Goal: Task Accomplishment & Management: Manage account settings

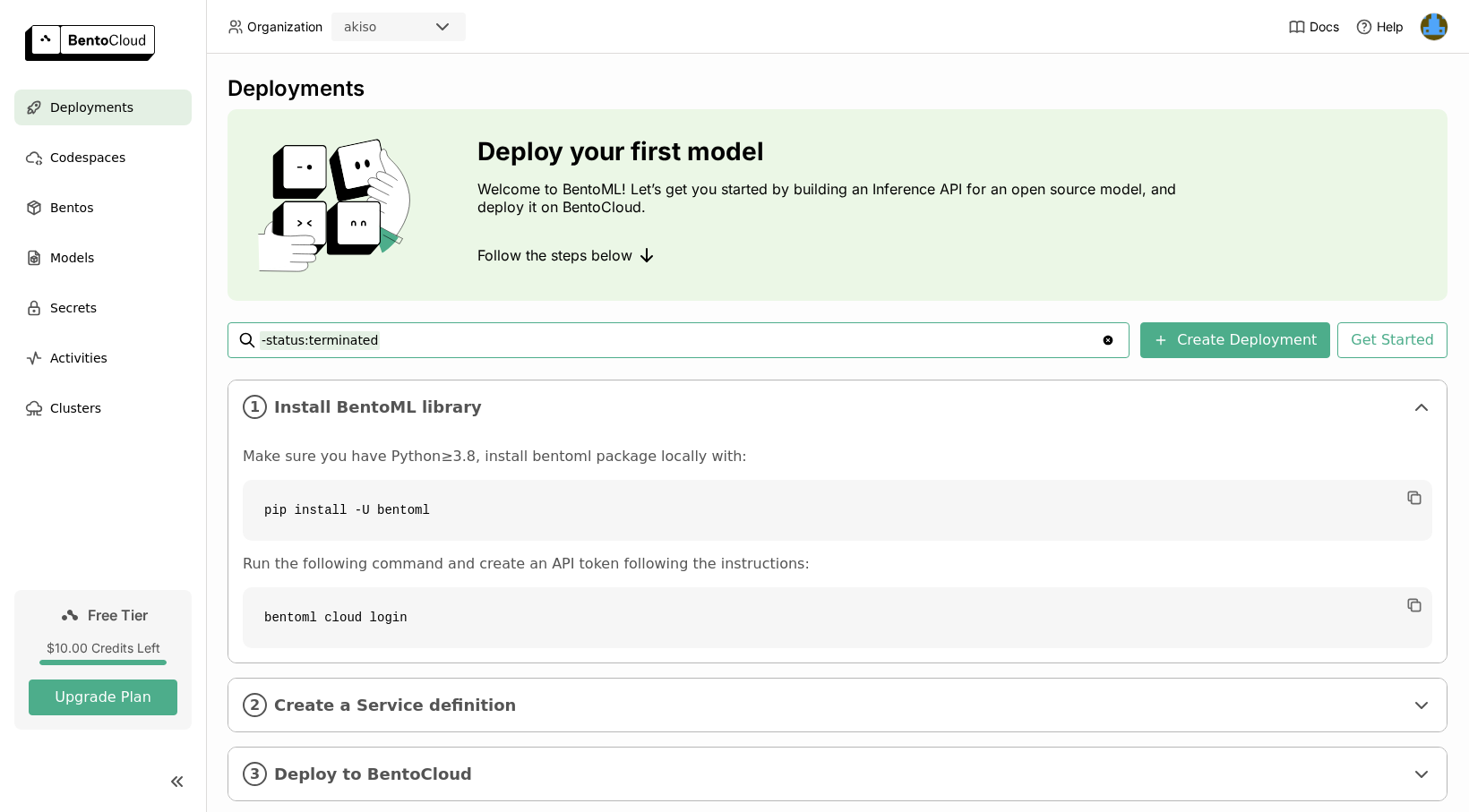
click at [1445, 27] on img at bounding box center [1434, 27] width 27 height 27
click at [1422, 118] on span "API Tokens" at bounding box center [1402, 119] width 64 height 16
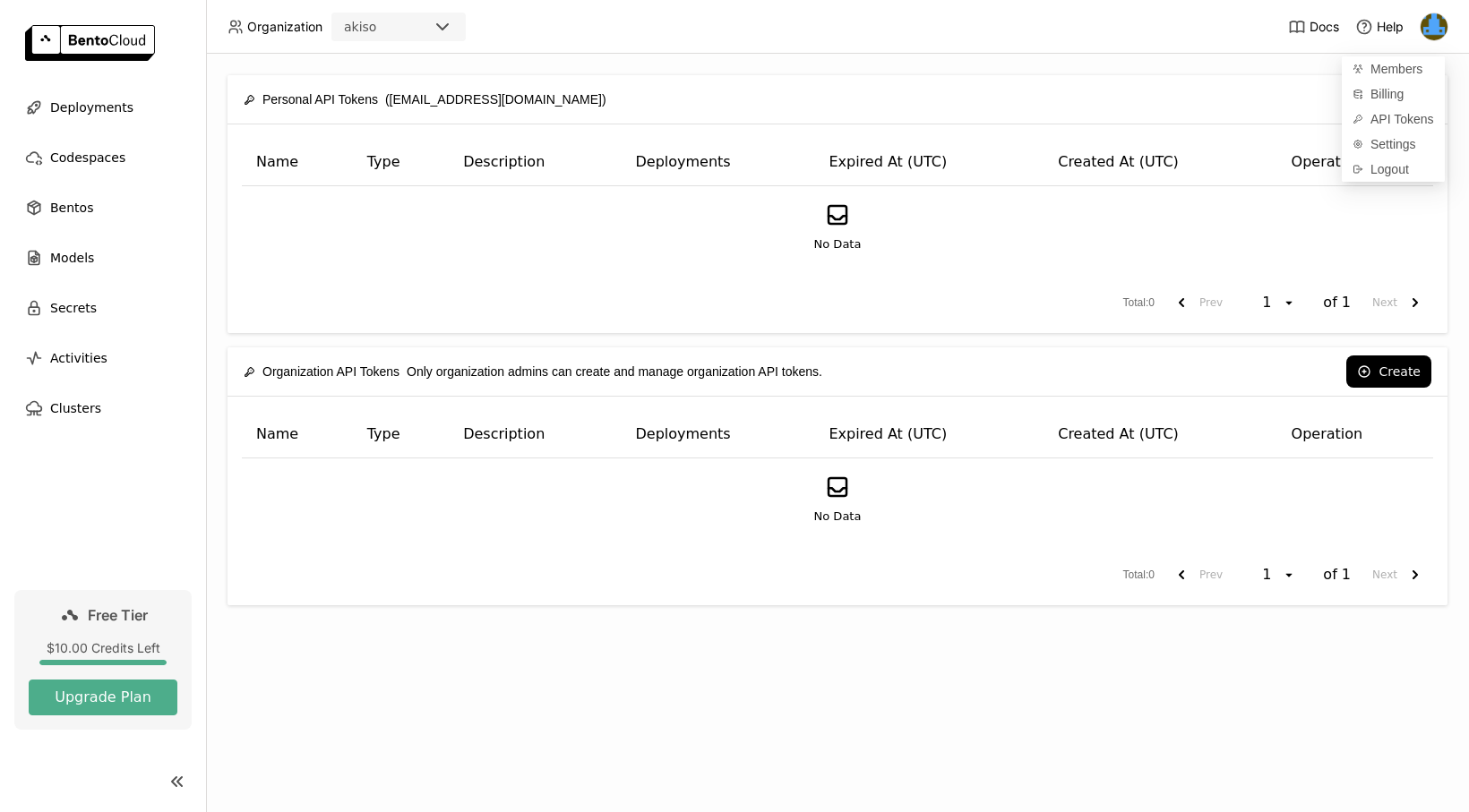
click at [1222, 236] on div "No Data" at bounding box center [837, 228] width 1161 height 52
click at [1394, 104] on button "Create" at bounding box center [1389, 99] width 85 height 32
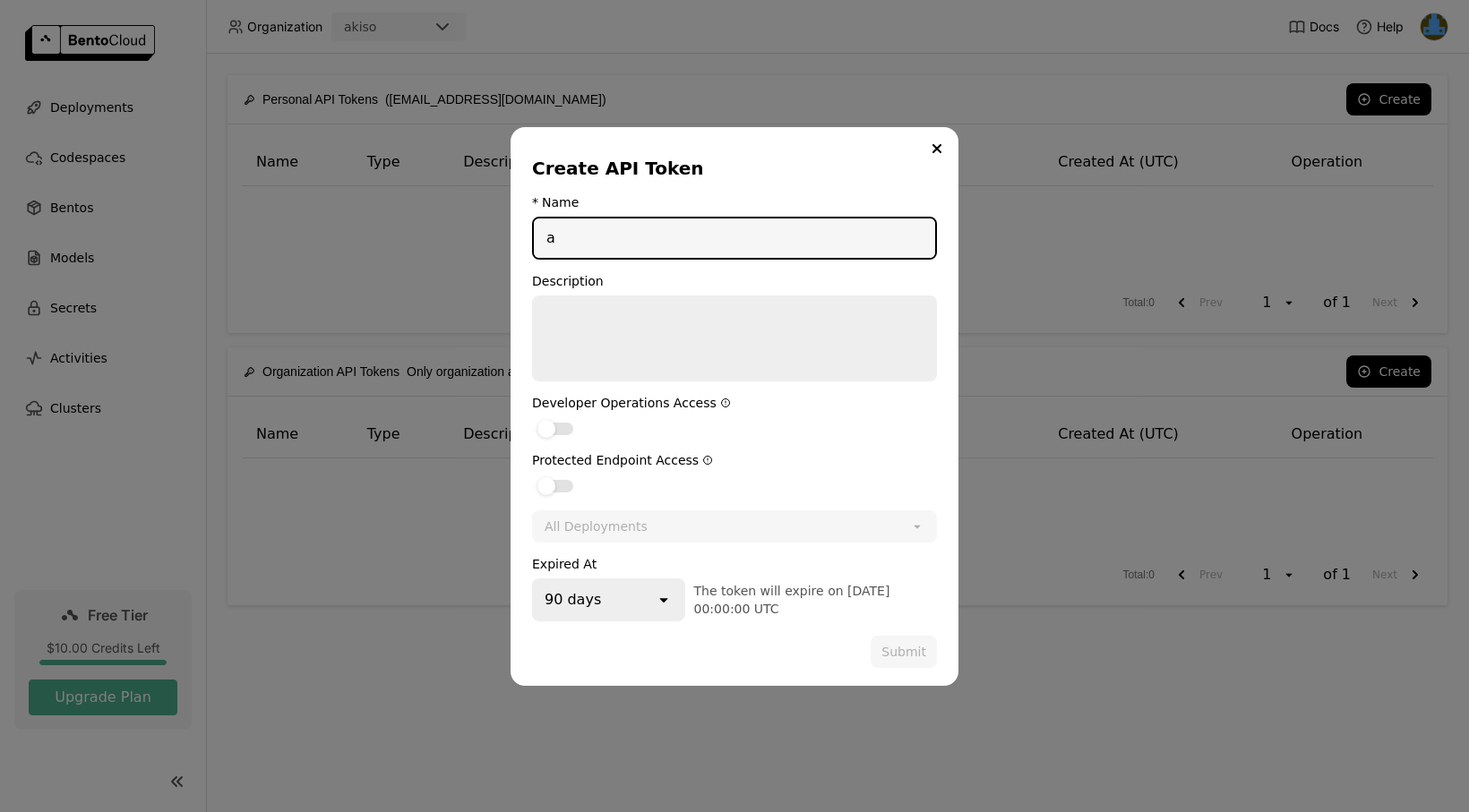
type input "a"
click at [559, 427] on div "dialog" at bounding box center [554, 428] width 36 height 13
click at [532, 418] on input "dialog" at bounding box center [532, 418] width 0 height 0
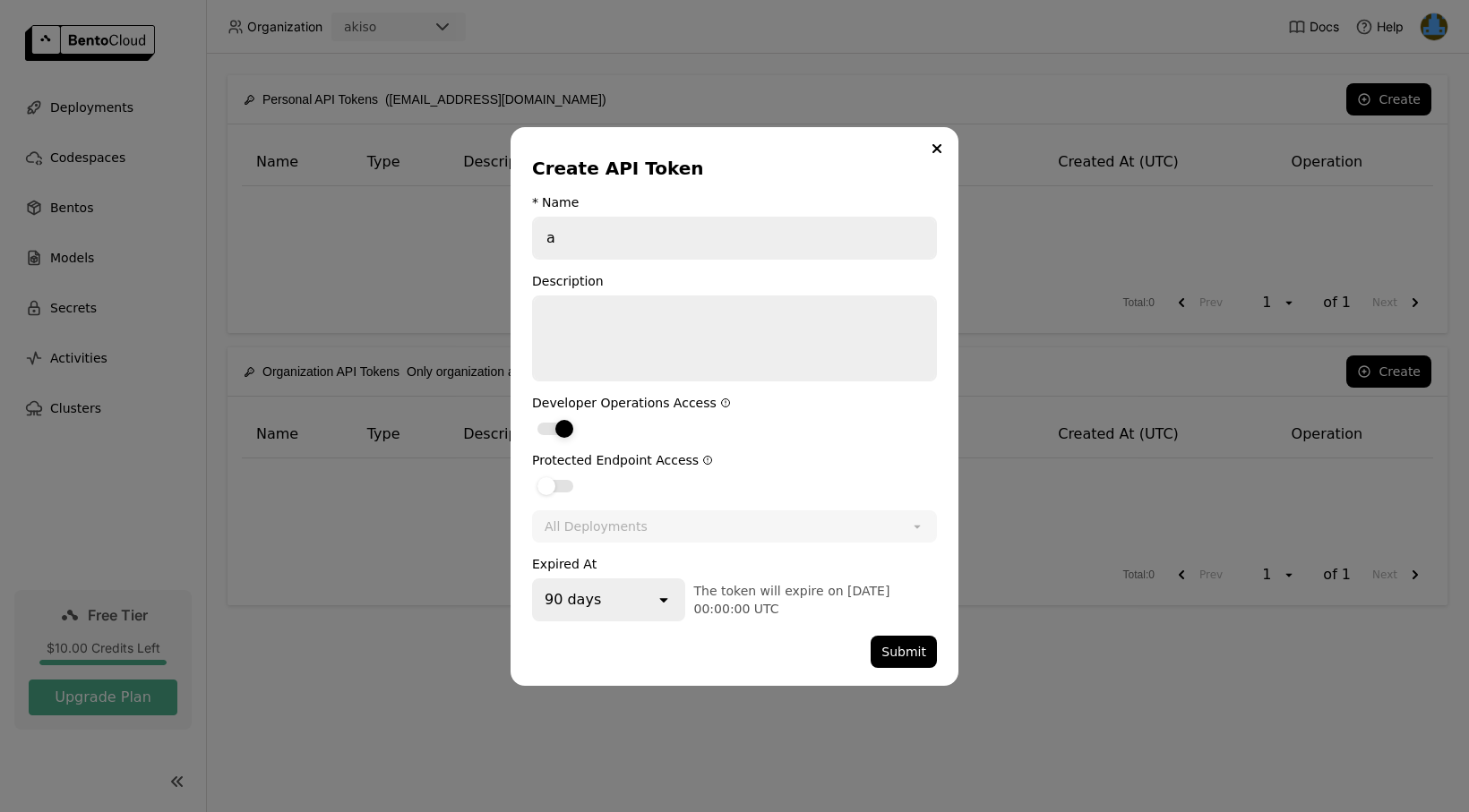
click at [559, 489] on div "dialog" at bounding box center [554, 485] width 36 height 13
click at [532, 475] on input "dialog" at bounding box center [532, 475] width 0 height 0
click at [638, 600] on div "90 days" at bounding box center [594, 600] width 121 height 40
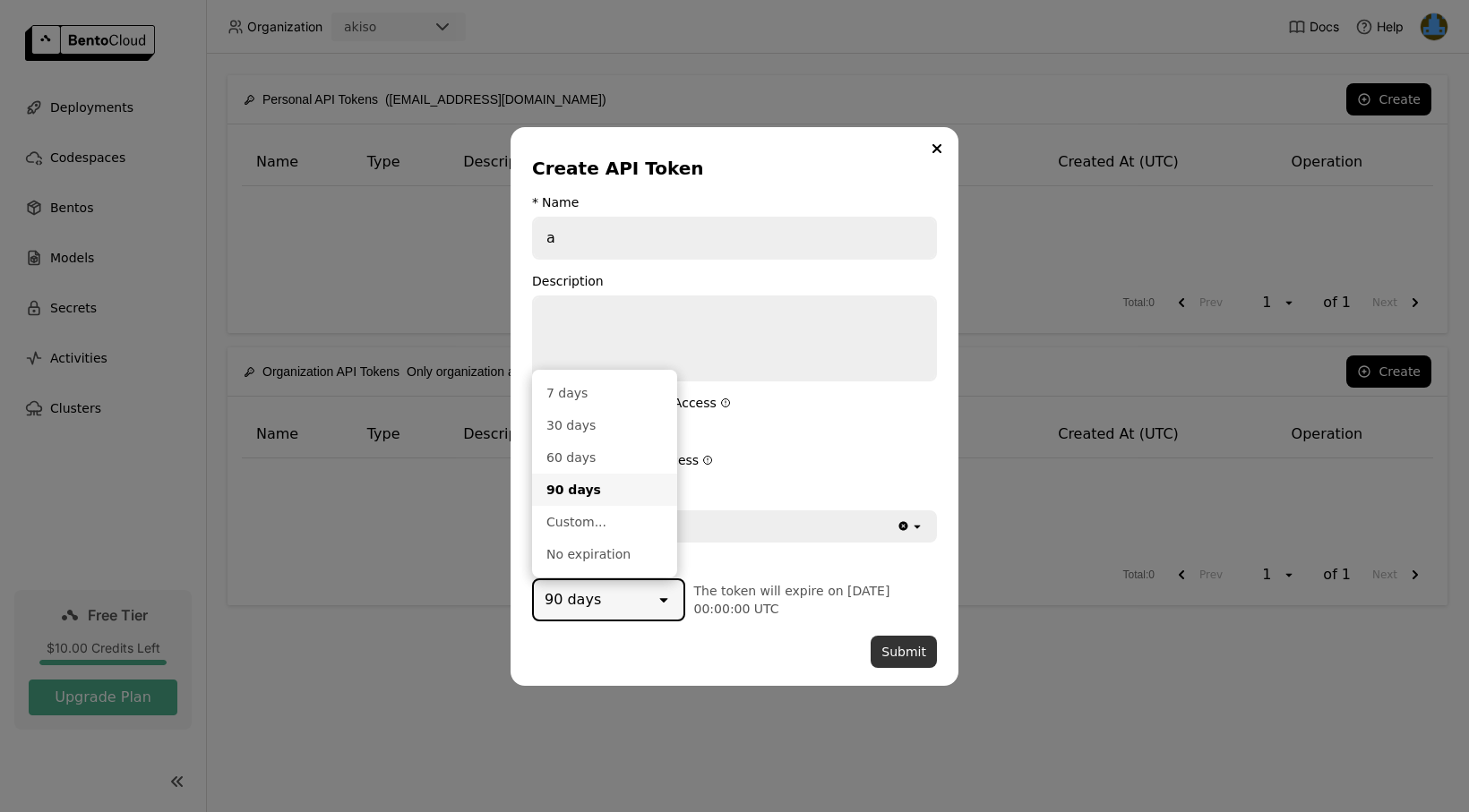
click at [904, 666] on button "Submit" at bounding box center [903, 651] width 66 height 32
